Goal: Complete application form: Complete application form

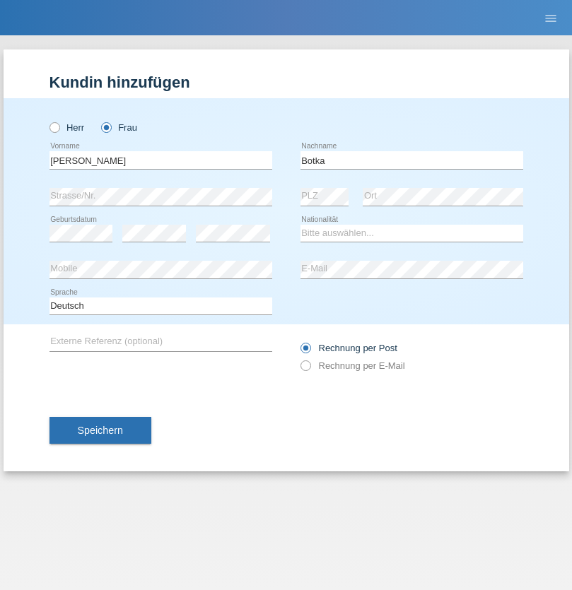
type input "Botka"
select select "HU"
select select "C"
select select "01"
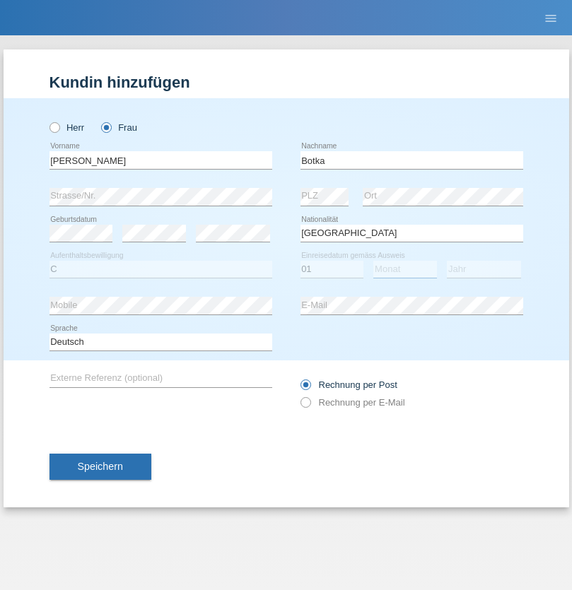
select select "07"
select select "2021"
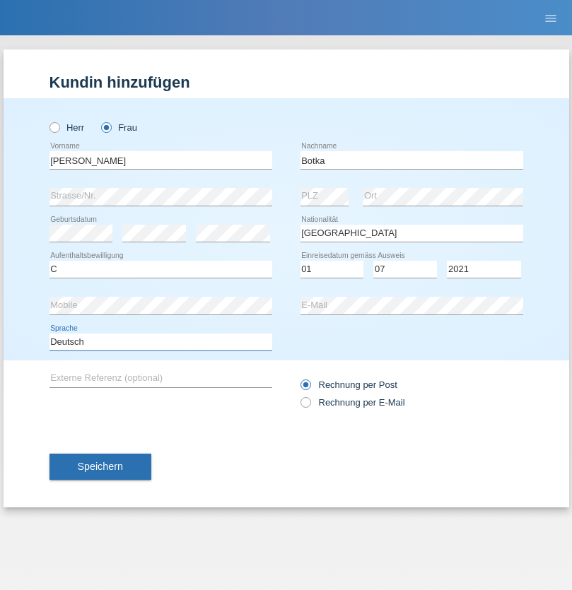
select select "en"
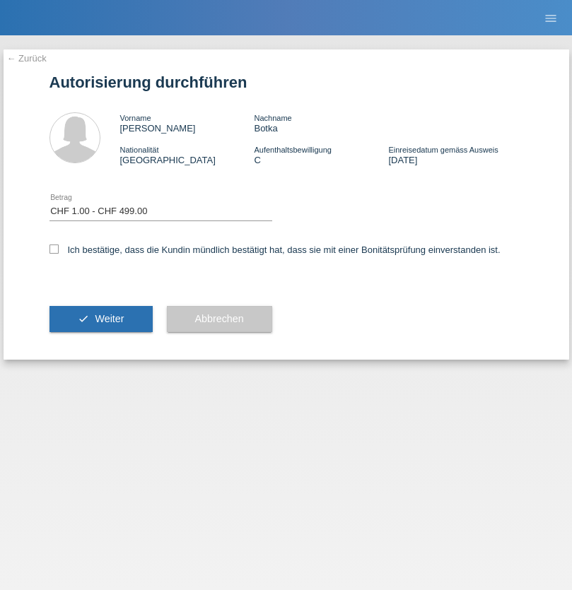
select select "1"
checkbox input "true"
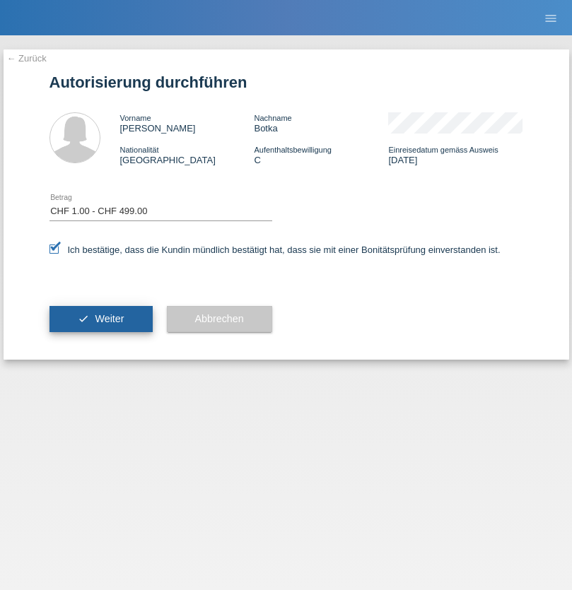
click at [100, 319] on span "Weiter" at bounding box center [109, 318] width 29 height 11
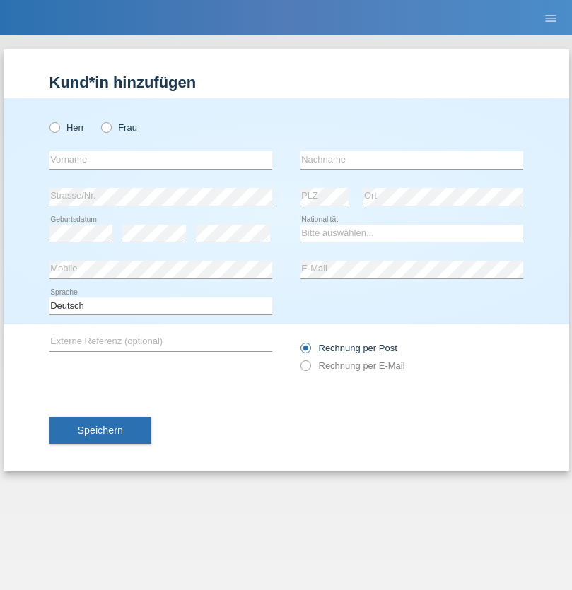
radio input "true"
click at [160, 160] on input "text" at bounding box center [160, 160] width 223 height 18
type input "Joel"
click at [411, 160] on input "text" at bounding box center [411, 160] width 223 height 18
type input "Tinner"
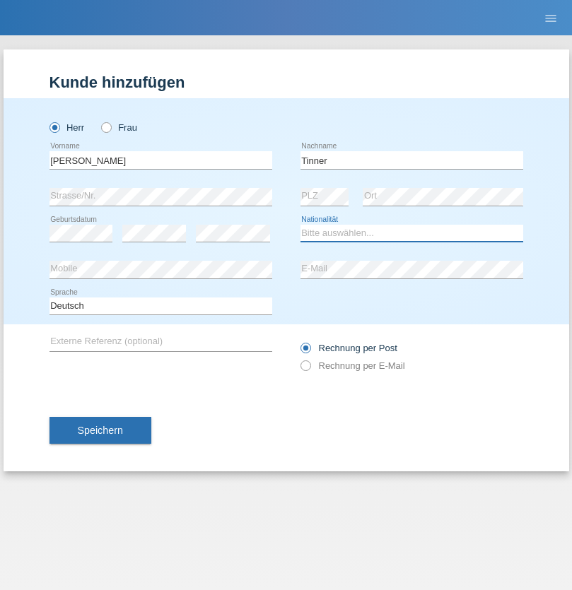
select select "CH"
radio input "true"
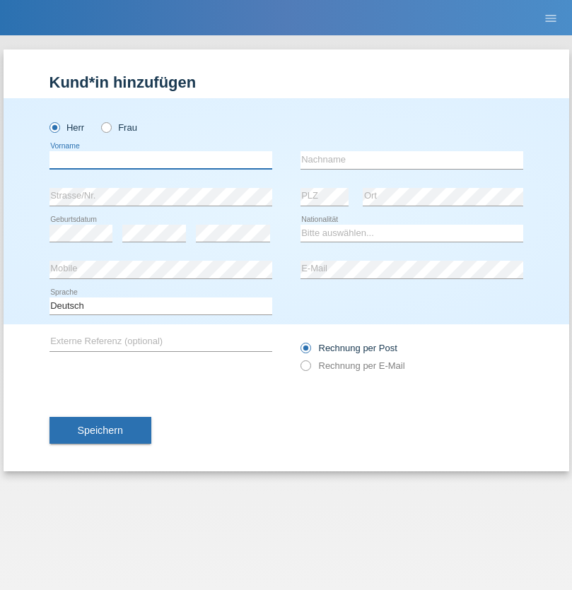
click at [160, 160] on input "text" at bounding box center [160, 160] width 223 height 18
type input "firat"
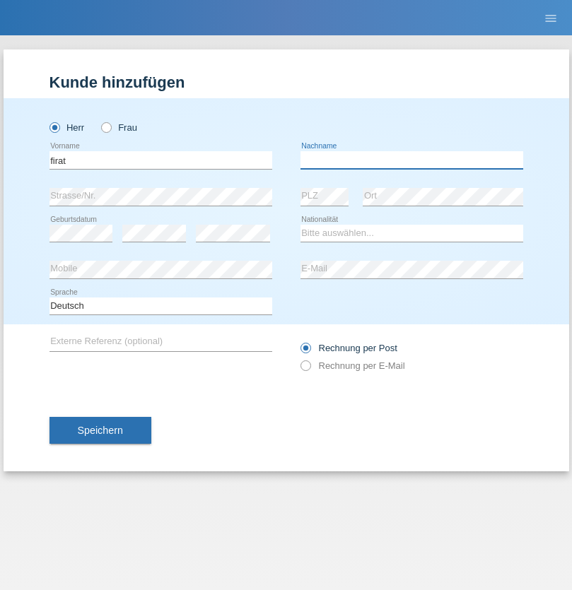
click at [411, 160] on input "text" at bounding box center [411, 160] width 223 height 18
type input "kara"
select select "CH"
